Goal: Task Accomplishment & Management: Manage account settings

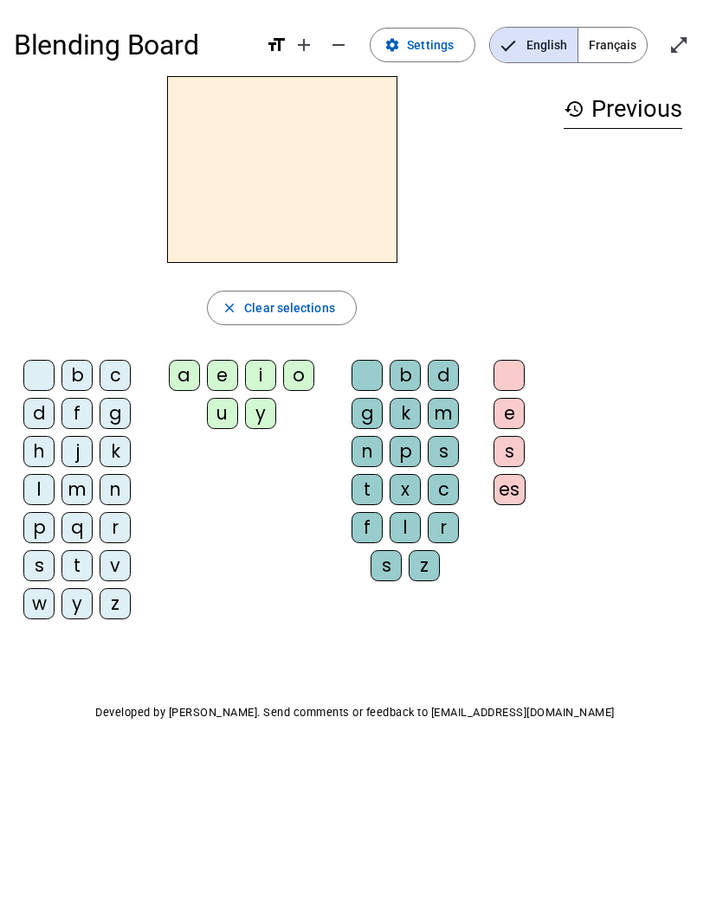
scroll to position [1, 0]
click at [607, 42] on span "Français" at bounding box center [612, 45] width 68 height 35
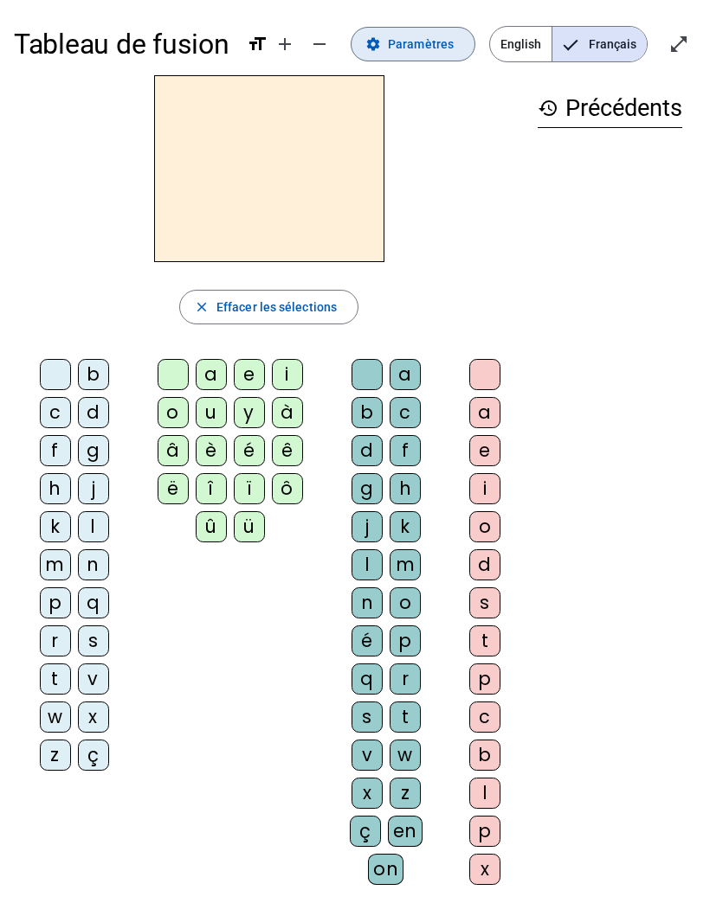
click at [443, 46] on span "Paramètres" at bounding box center [421, 44] width 66 height 21
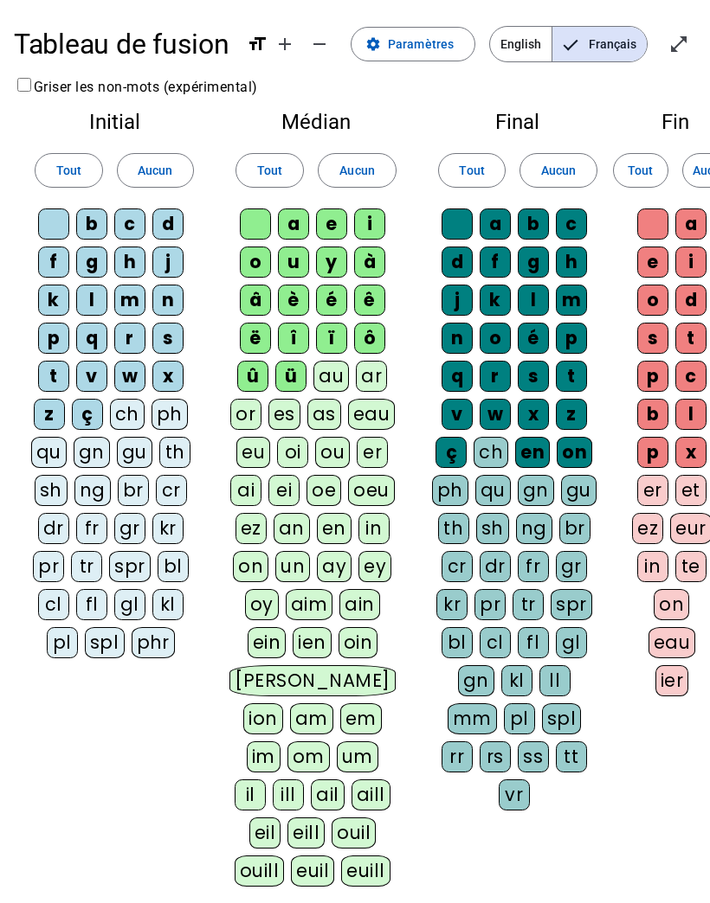
click at [90, 222] on div "b" at bounding box center [91, 224] width 31 height 31
click at [61, 255] on div "f" at bounding box center [53, 262] width 31 height 31
click at [88, 265] on div "g" at bounding box center [91, 262] width 31 height 31
click at [124, 263] on div "h" at bounding box center [129, 262] width 31 height 31
click at [50, 298] on div "k" at bounding box center [53, 300] width 31 height 31
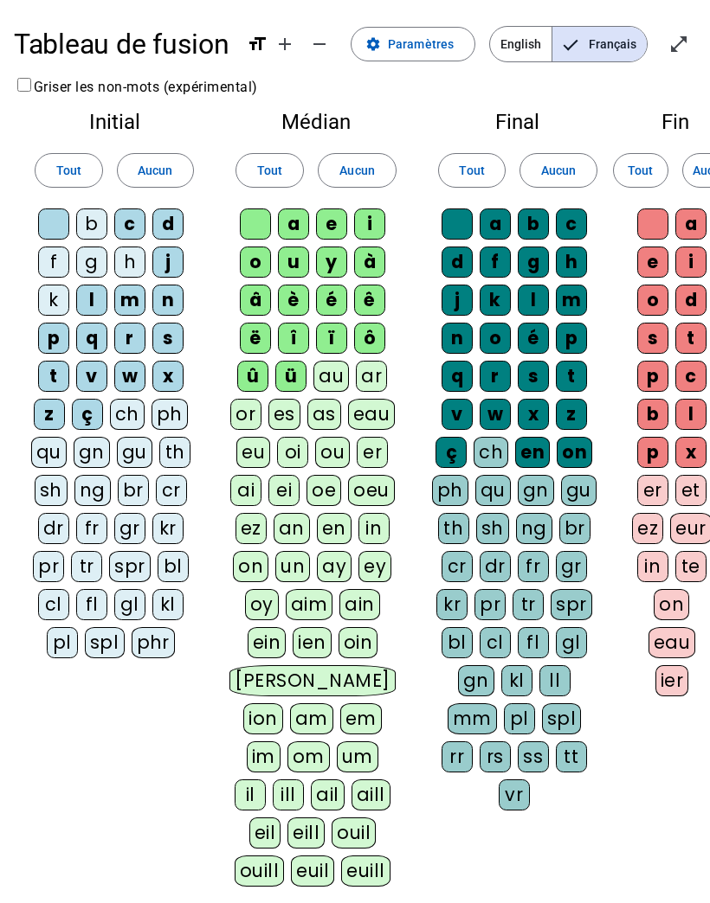
click at [161, 300] on div "n" at bounding box center [167, 300] width 31 height 31
click at [54, 332] on div "p" at bounding box center [53, 338] width 31 height 31
click at [86, 333] on div "q" at bounding box center [91, 338] width 31 height 31
click at [131, 338] on div "r" at bounding box center [129, 338] width 31 height 31
click at [93, 372] on div "v" at bounding box center [91, 376] width 31 height 31
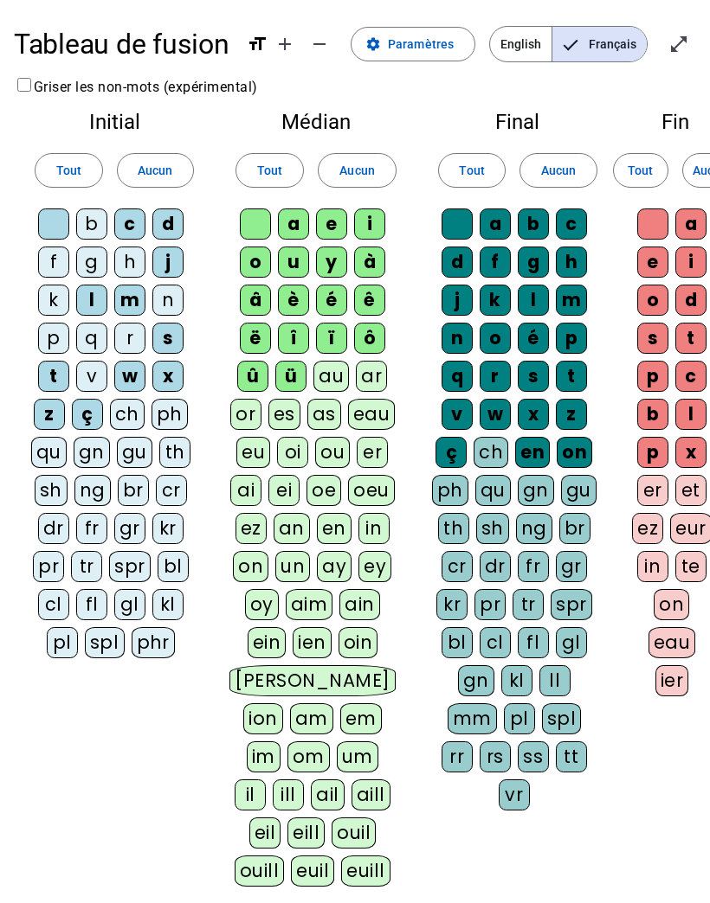
click at [131, 377] on div "w" at bounding box center [129, 376] width 31 height 31
click at [162, 376] on div "x" at bounding box center [167, 376] width 31 height 31
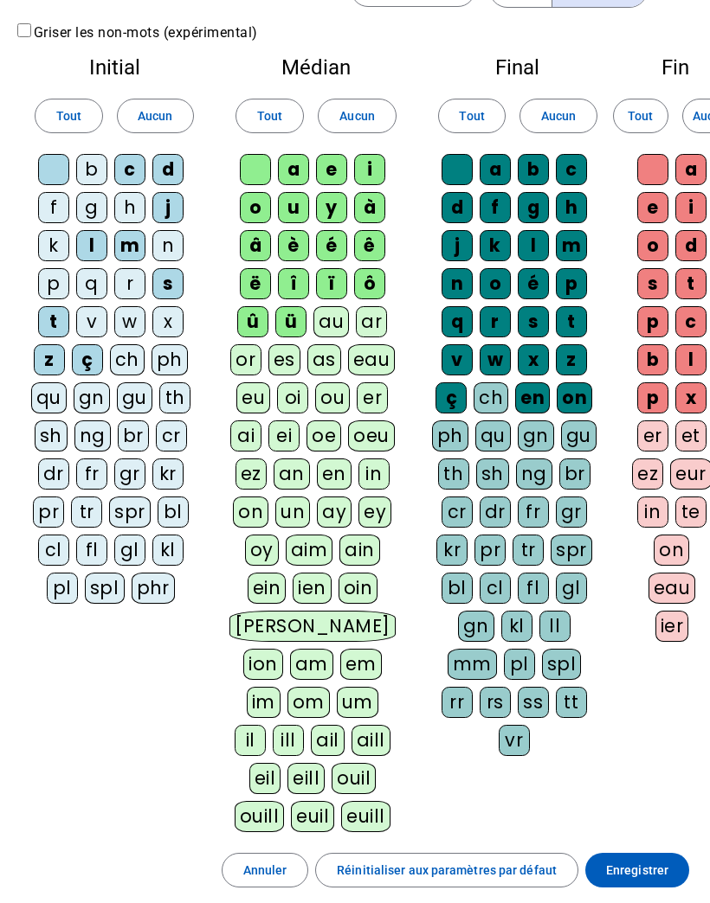
click at [50, 354] on div "z" at bounding box center [49, 360] width 31 height 31
click at [79, 363] on div "ç" at bounding box center [87, 359] width 31 height 31
click at [371, 214] on div "à" at bounding box center [369, 207] width 31 height 31
click at [377, 249] on div "ê" at bounding box center [369, 245] width 31 height 31
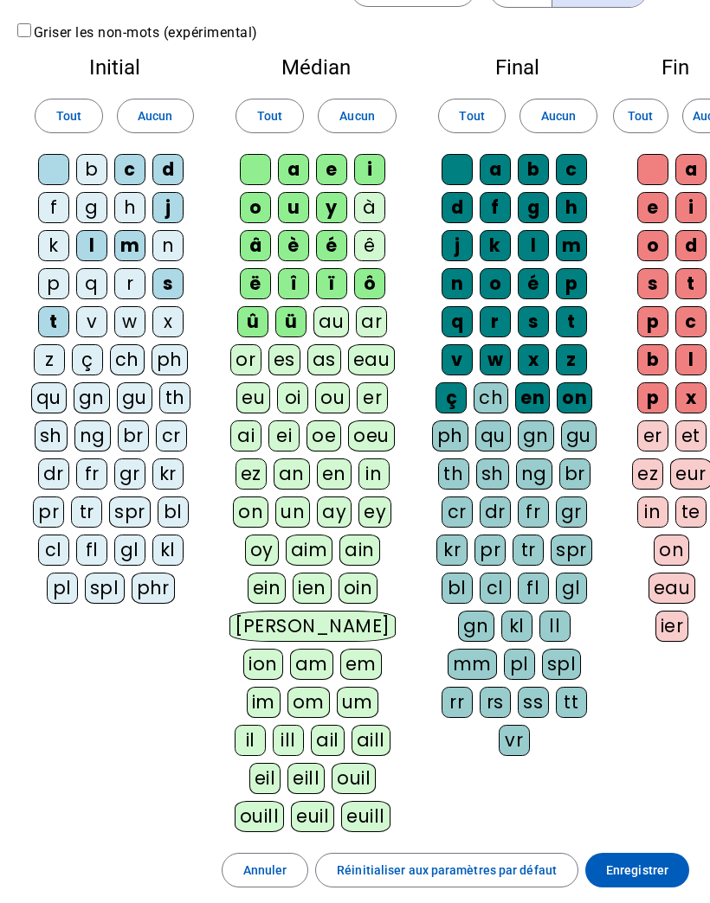
click at [332, 248] on div "é" at bounding box center [331, 245] width 31 height 31
click at [300, 243] on div "è" at bounding box center [293, 245] width 31 height 31
click at [257, 246] on div "â" at bounding box center [255, 245] width 31 height 31
click at [255, 286] on div "ë" at bounding box center [255, 283] width 31 height 31
click at [289, 287] on div "î" at bounding box center [293, 283] width 31 height 31
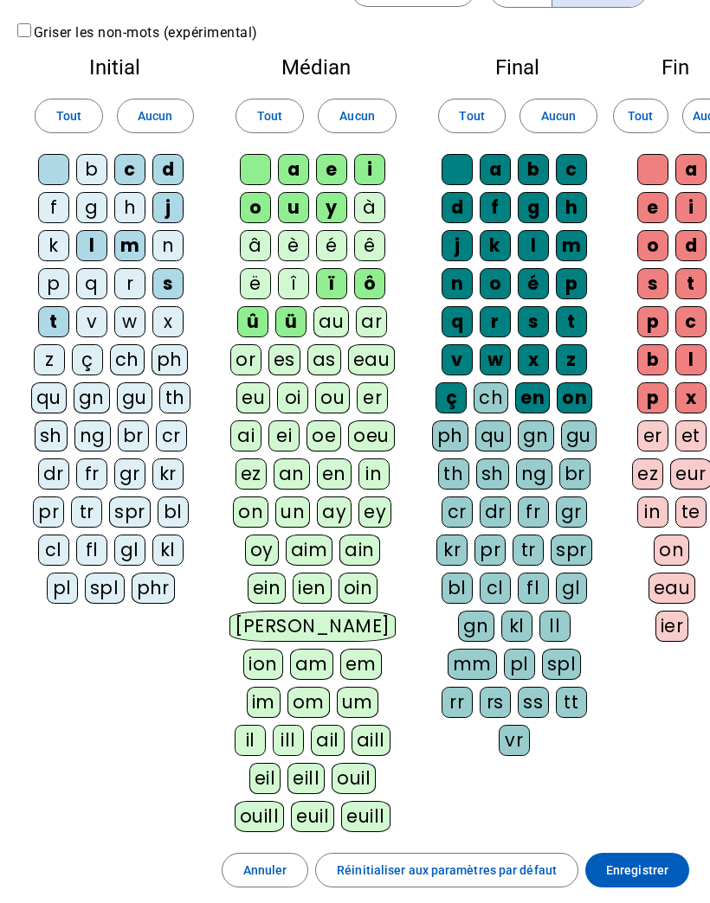
click at [333, 288] on div "ï" at bounding box center [331, 283] width 31 height 31
click at [375, 287] on div "ô" at bounding box center [369, 283] width 31 height 31
click at [293, 317] on div "ü" at bounding box center [290, 321] width 31 height 31
click at [253, 320] on div "û" at bounding box center [252, 321] width 31 height 31
click at [494, 167] on div "a" at bounding box center [494, 169] width 31 height 31
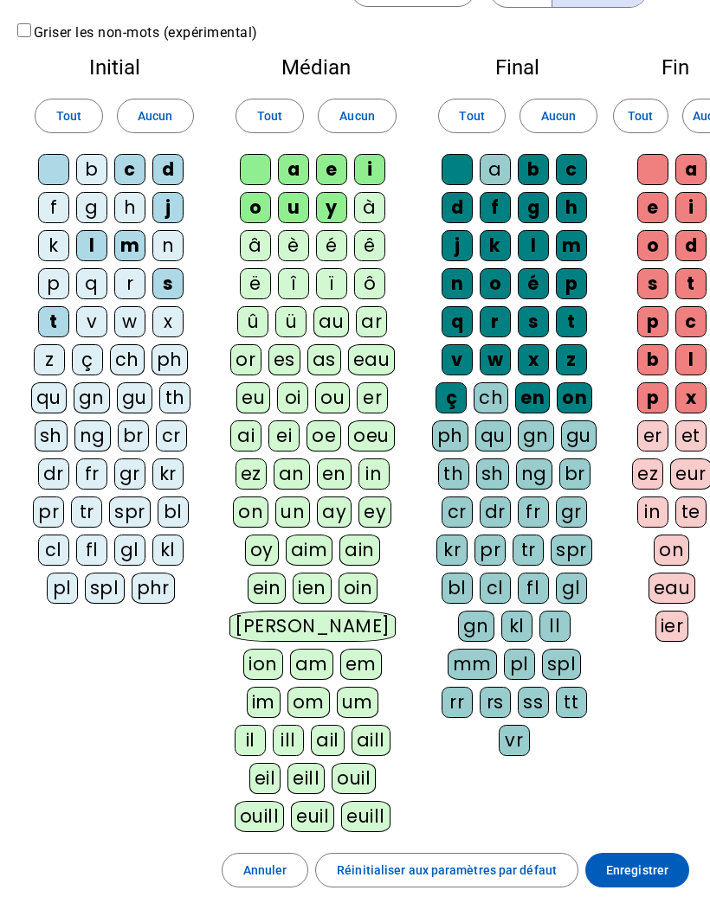
click at [530, 169] on div "b" at bounding box center [533, 169] width 31 height 31
click at [492, 209] on div "f" at bounding box center [494, 207] width 31 height 31
click at [526, 205] on div "g" at bounding box center [533, 207] width 31 height 31
click at [571, 213] on div "h" at bounding box center [571, 207] width 31 height 31
click at [495, 247] on div "k" at bounding box center [494, 245] width 31 height 31
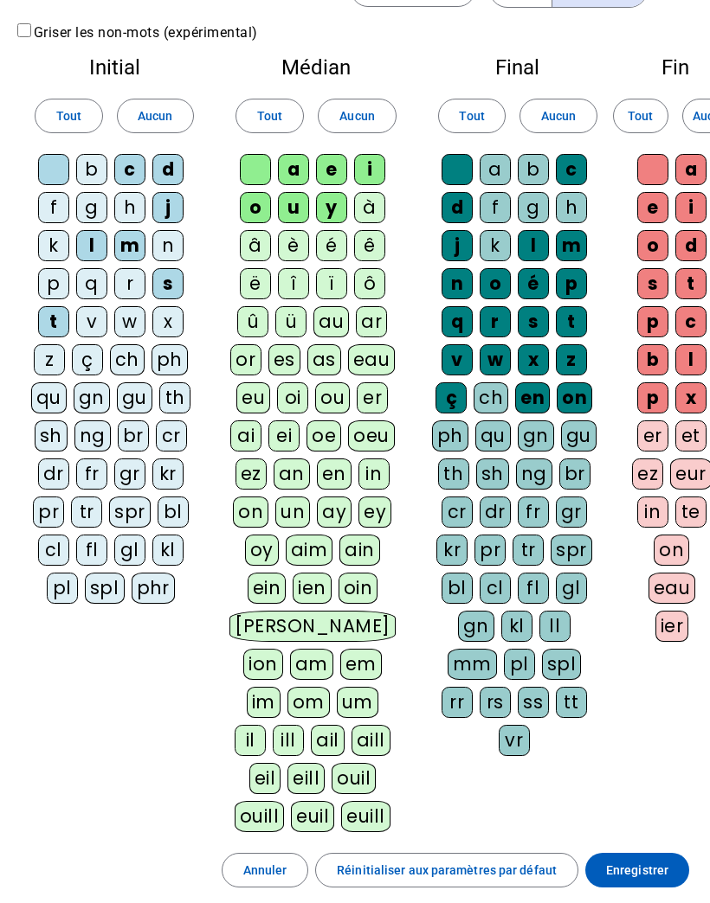
click at [453, 287] on div "n" at bounding box center [456, 283] width 31 height 31
click at [496, 283] on div "o" at bounding box center [494, 283] width 31 height 31
click at [531, 276] on div "é" at bounding box center [533, 283] width 31 height 31
click at [575, 287] on div "p" at bounding box center [571, 283] width 31 height 31
click at [457, 319] on div "q" at bounding box center [456, 321] width 31 height 31
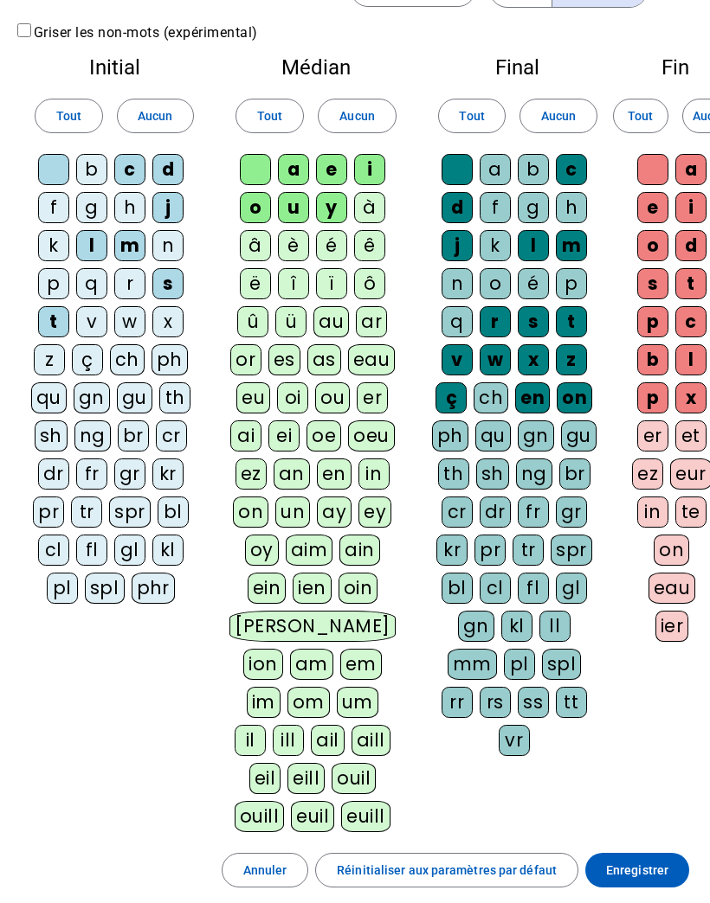
click at [498, 317] on div "r" at bounding box center [494, 321] width 31 height 31
click at [456, 353] on div "v" at bounding box center [456, 359] width 31 height 31
click at [488, 362] on div "w" at bounding box center [494, 359] width 31 height 31
click at [524, 357] on div "x" at bounding box center [533, 359] width 31 height 31
click at [563, 357] on div "z" at bounding box center [571, 359] width 31 height 31
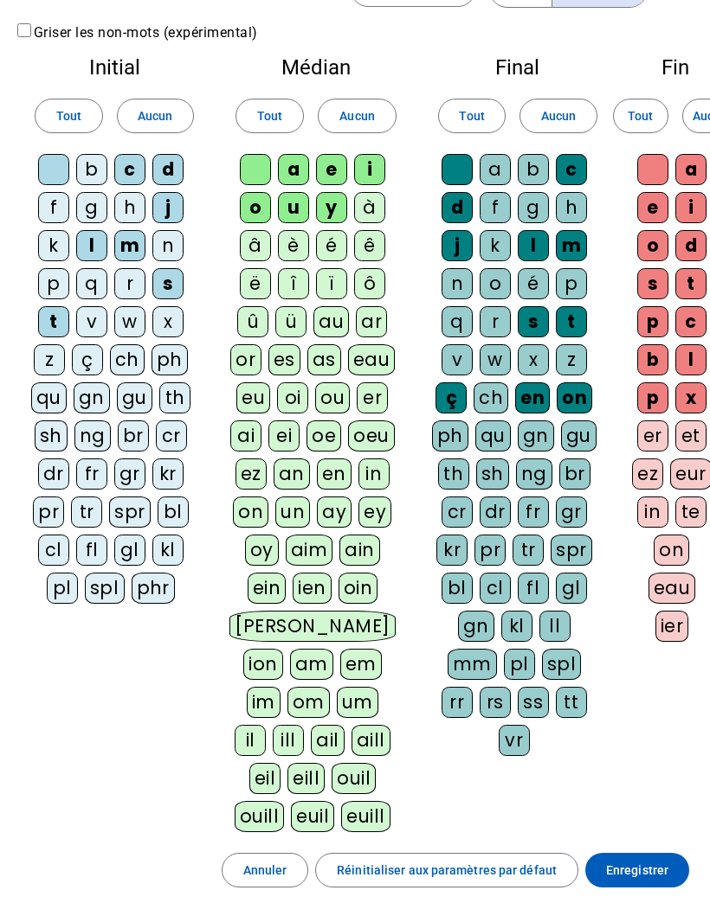
click at [455, 395] on div "ç" at bounding box center [450, 398] width 31 height 31
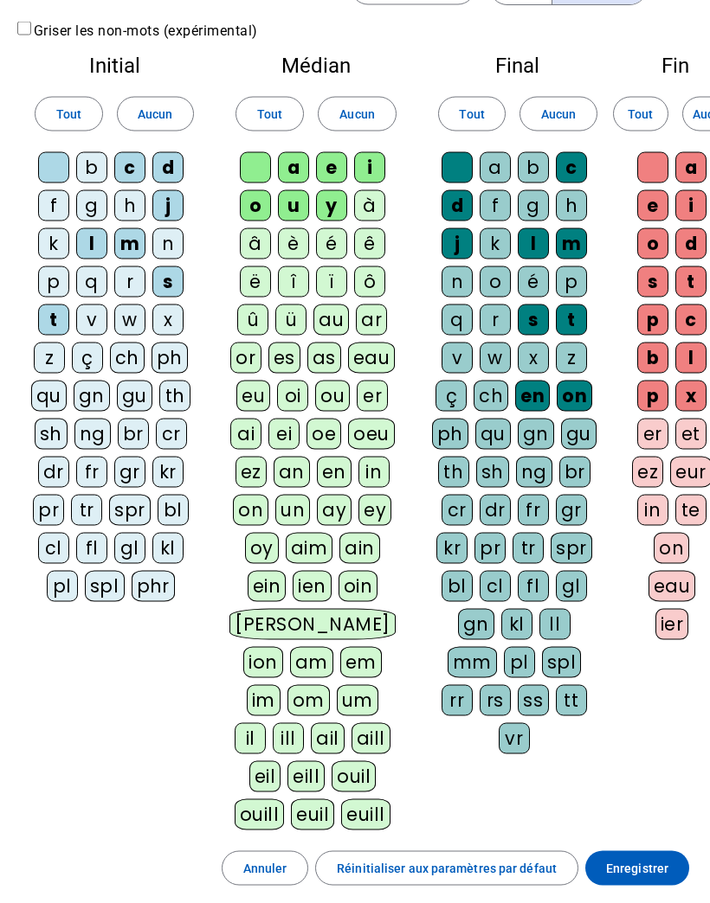
click at [535, 395] on div "en" at bounding box center [532, 396] width 35 height 31
click at [580, 395] on div "on" at bounding box center [573, 395] width 35 height 31
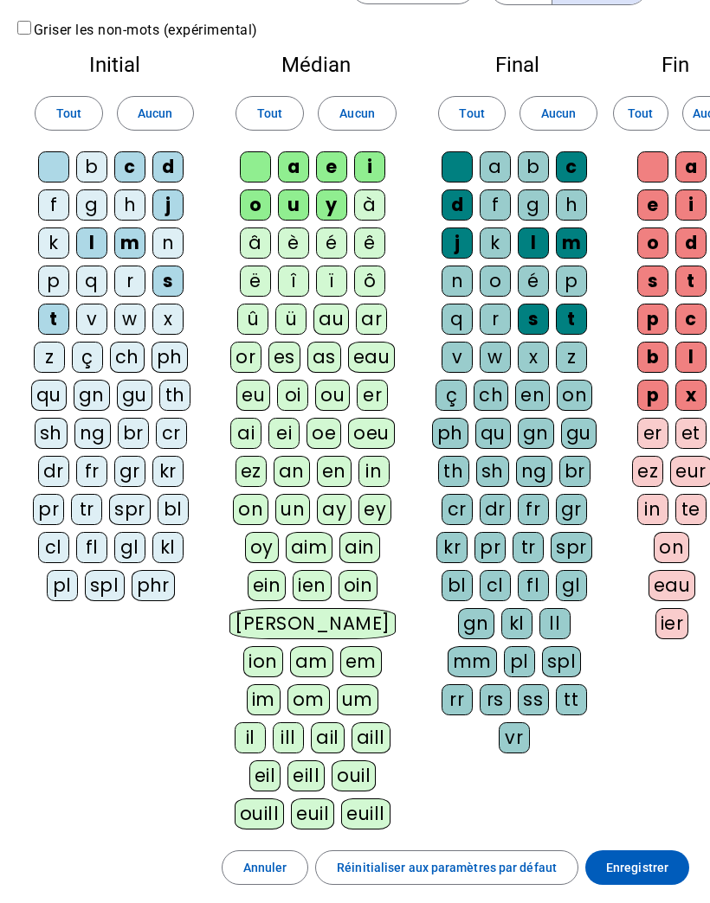
click at [647, 864] on span "Enregistrer" at bounding box center [637, 868] width 62 height 21
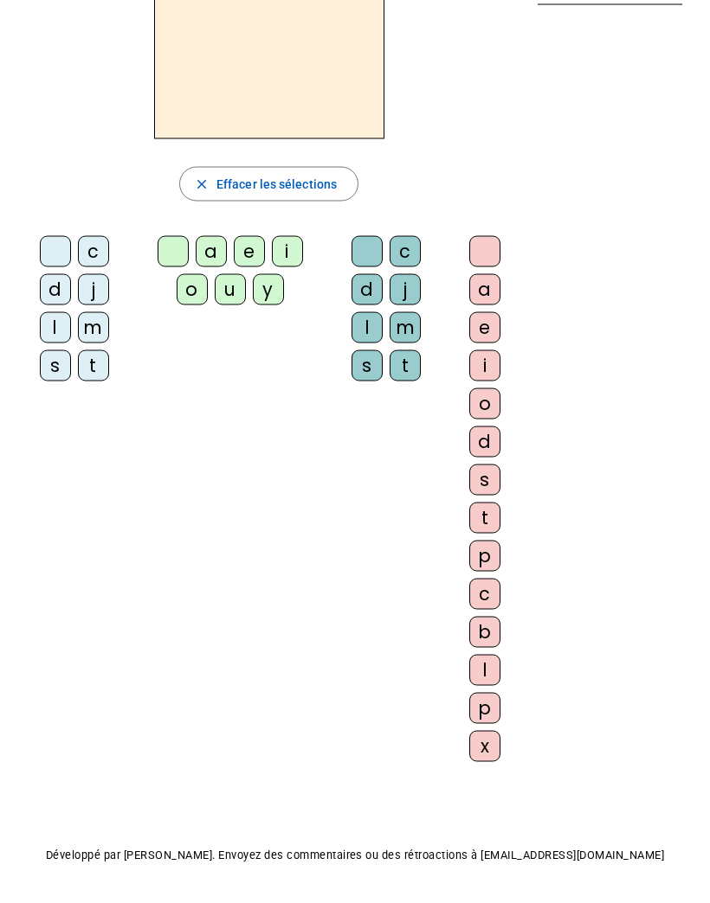
scroll to position [125, 0]
